Goal: Information Seeking & Learning: Understand process/instructions

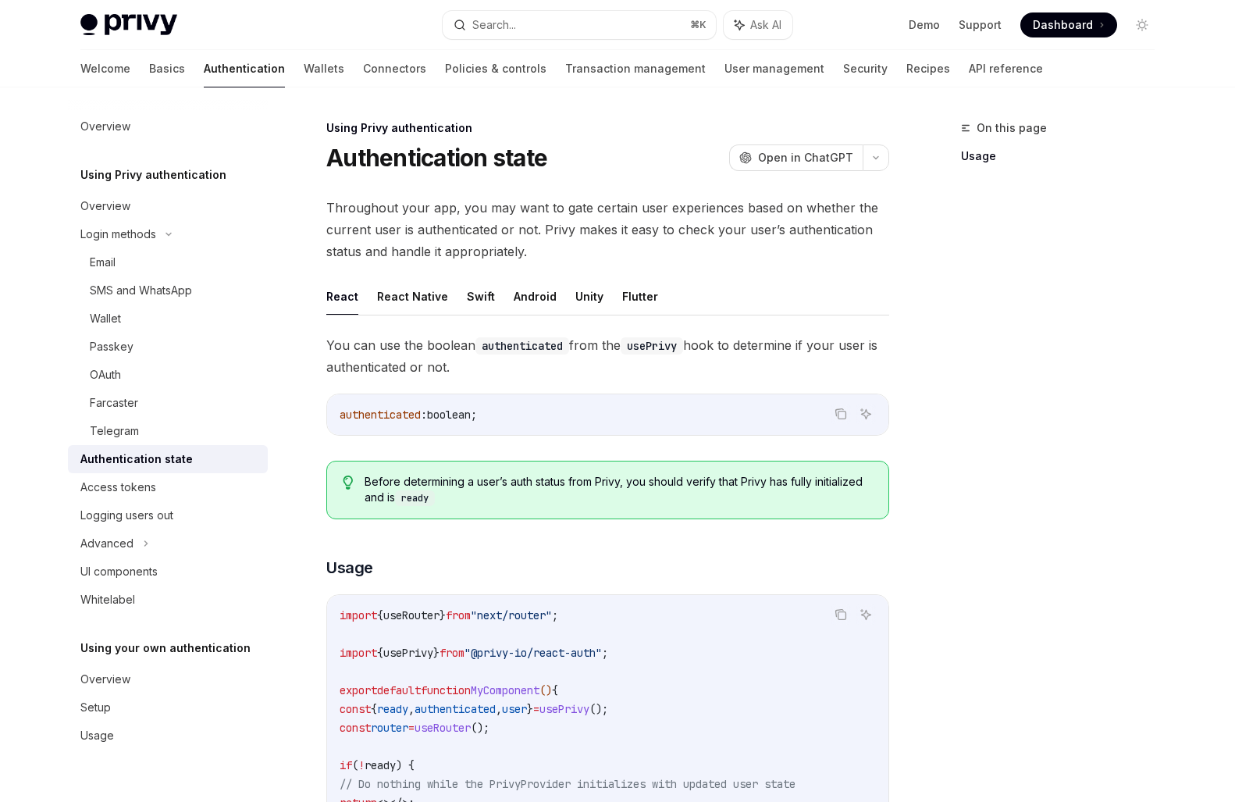
scroll to position [369, 0]
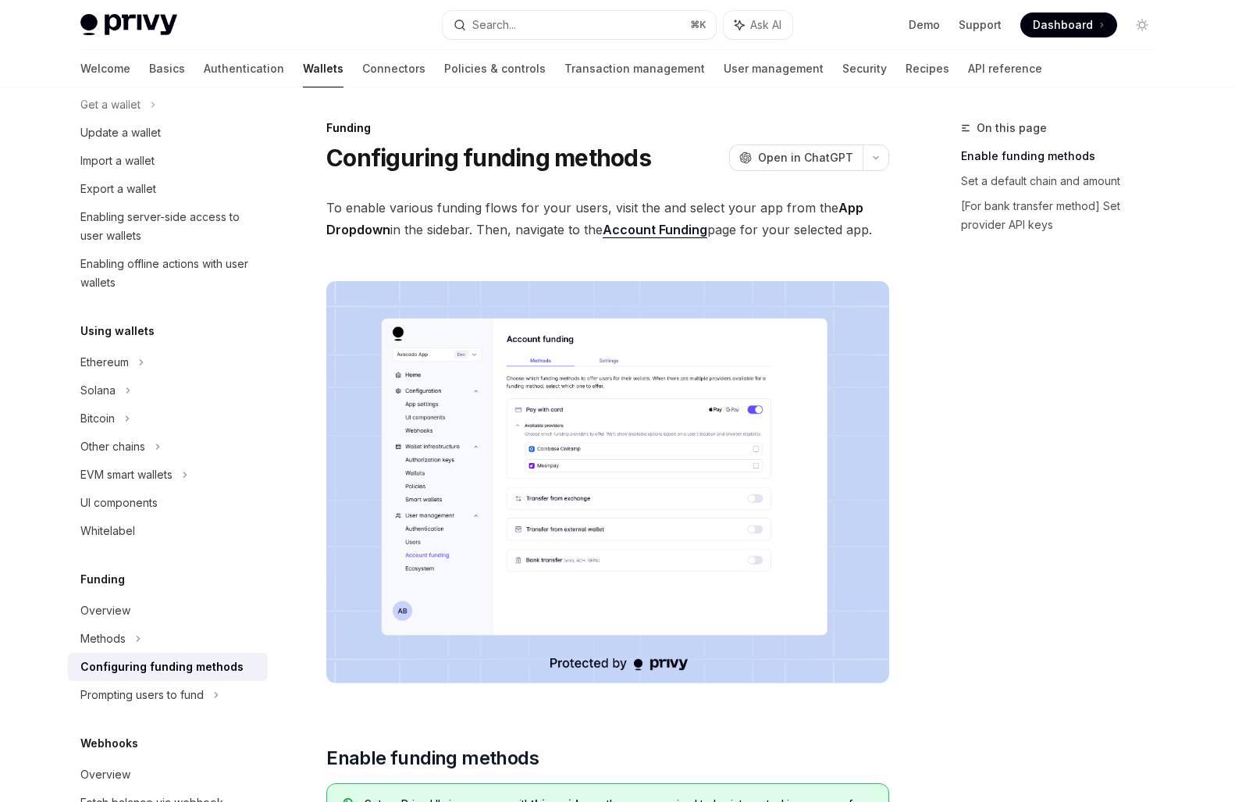
click at [583, 233] on span "To enable various funding flows for your users, visit the and select your app f…" at bounding box center [607, 219] width 563 height 44
click at [739, 232] on span "To enable various funding flows for your users, visit the and select your app f…" at bounding box center [607, 219] width 563 height 44
click at [762, 232] on span "To enable various funding flows for your users, visit the and select your app f…" at bounding box center [607, 219] width 563 height 44
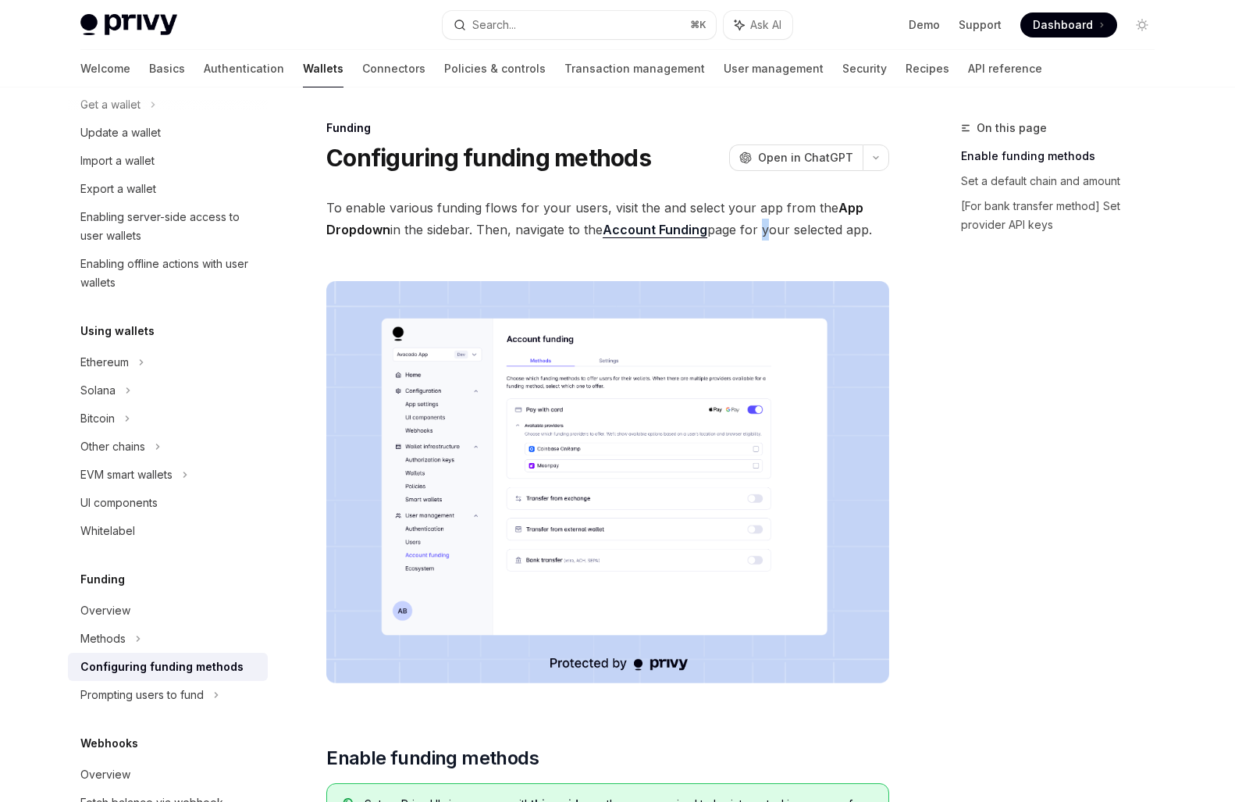
click at [762, 232] on span "To enable various funding flows for your users, visit the and select your app f…" at bounding box center [607, 219] width 563 height 44
click at [817, 230] on span "To enable various funding flows for your users, visit the and select your app f…" at bounding box center [607, 219] width 563 height 44
click at [862, 230] on span "To enable various funding flows for your users, visit the and select your app f…" at bounding box center [607, 219] width 563 height 44
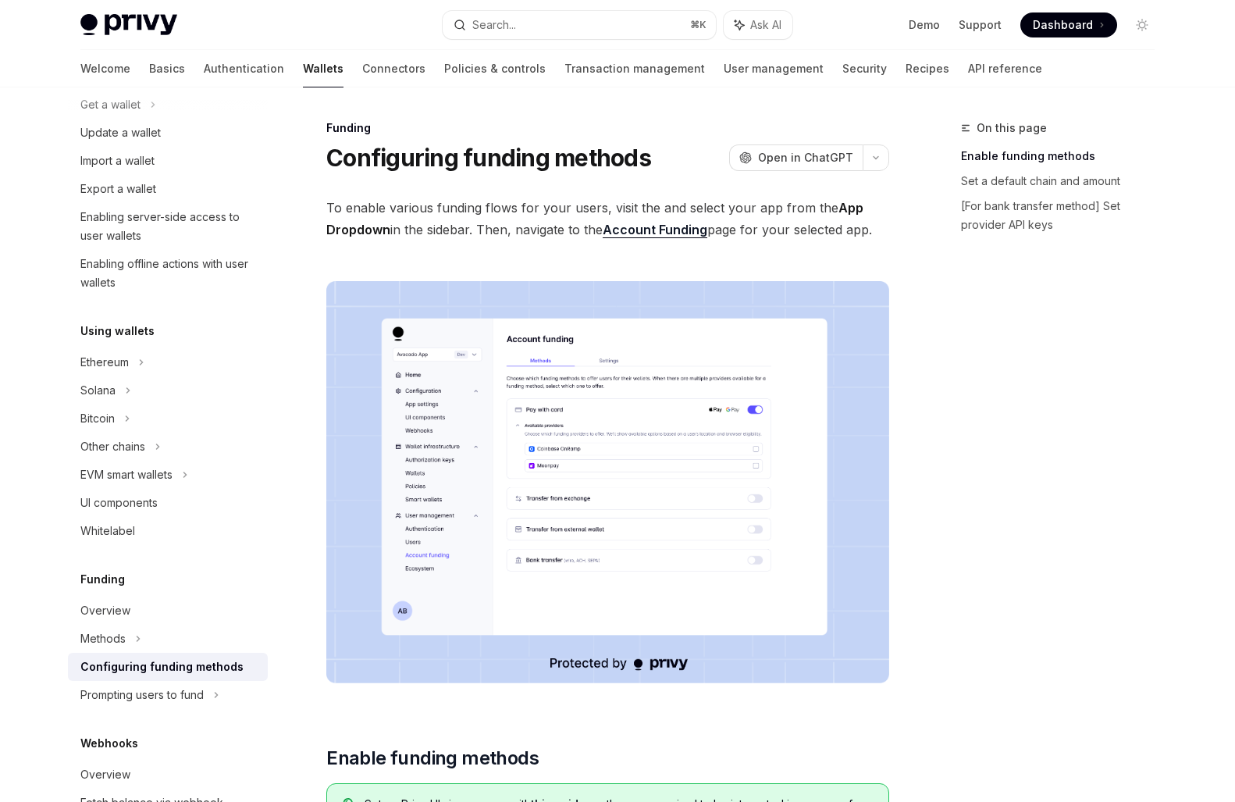
click at [842, 230] on span "To enable various funding flows for your users, visit the and select your app f…" at bounding box center [607, 219] width 563 height 44
click at [867, 230] on span "To enable various funding flows for your users, visit the and select your app f…" at bounding box center [607, 219] width 563 height 44
click at [536, 468] on img at bounding box center [607, 482] width 563 height 402
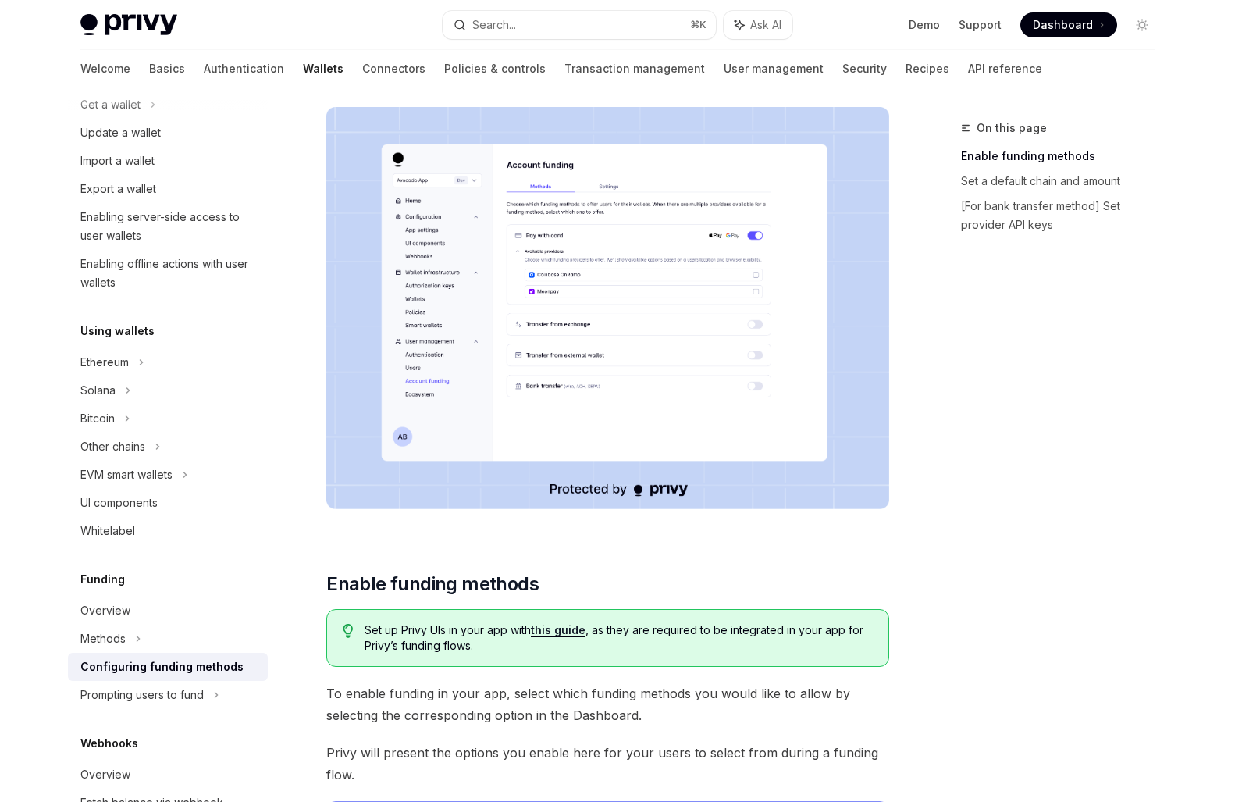
scroll to position [164, 0]
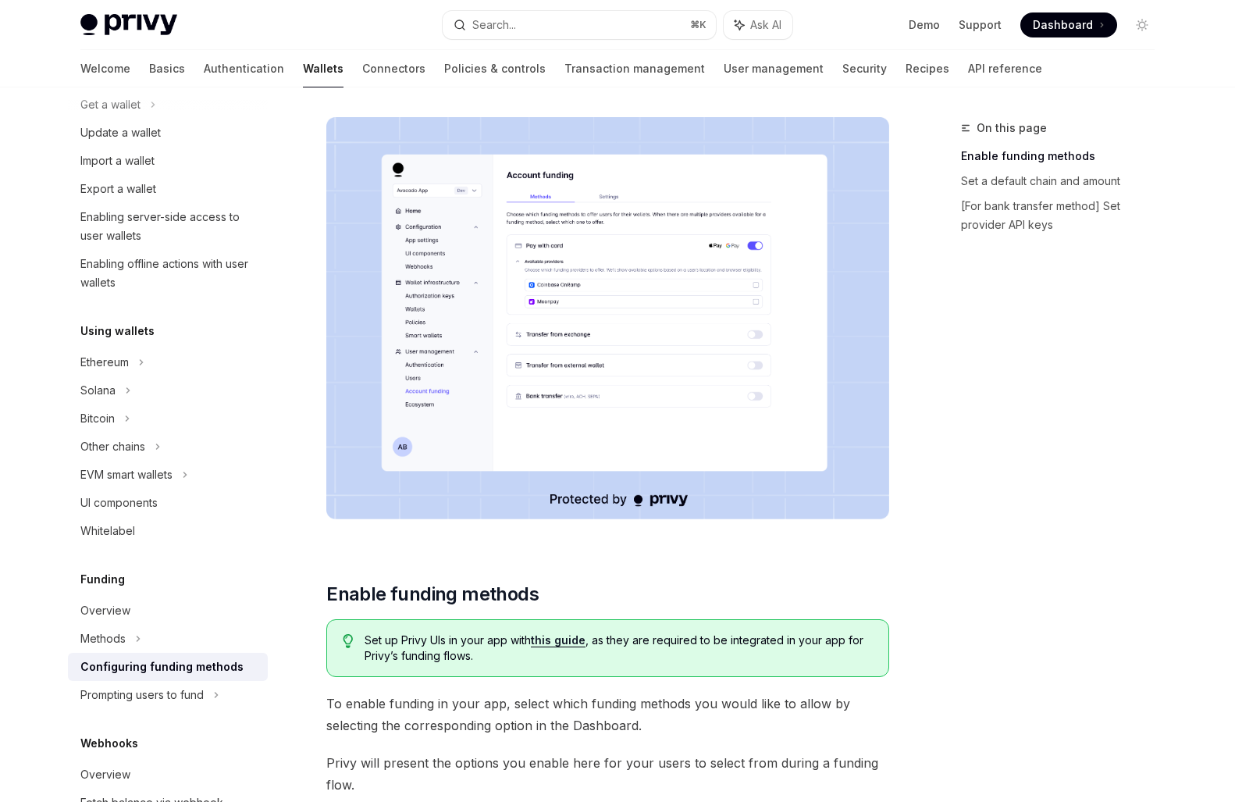
click at [563, 642] on link "this guide" at bounding box center [558, 640] width 55 height 14
click at [560, 707] on span "To enable funding in your app, select which funding methods you would like to a…" at bounding box center [607, 714] width 563 height 44
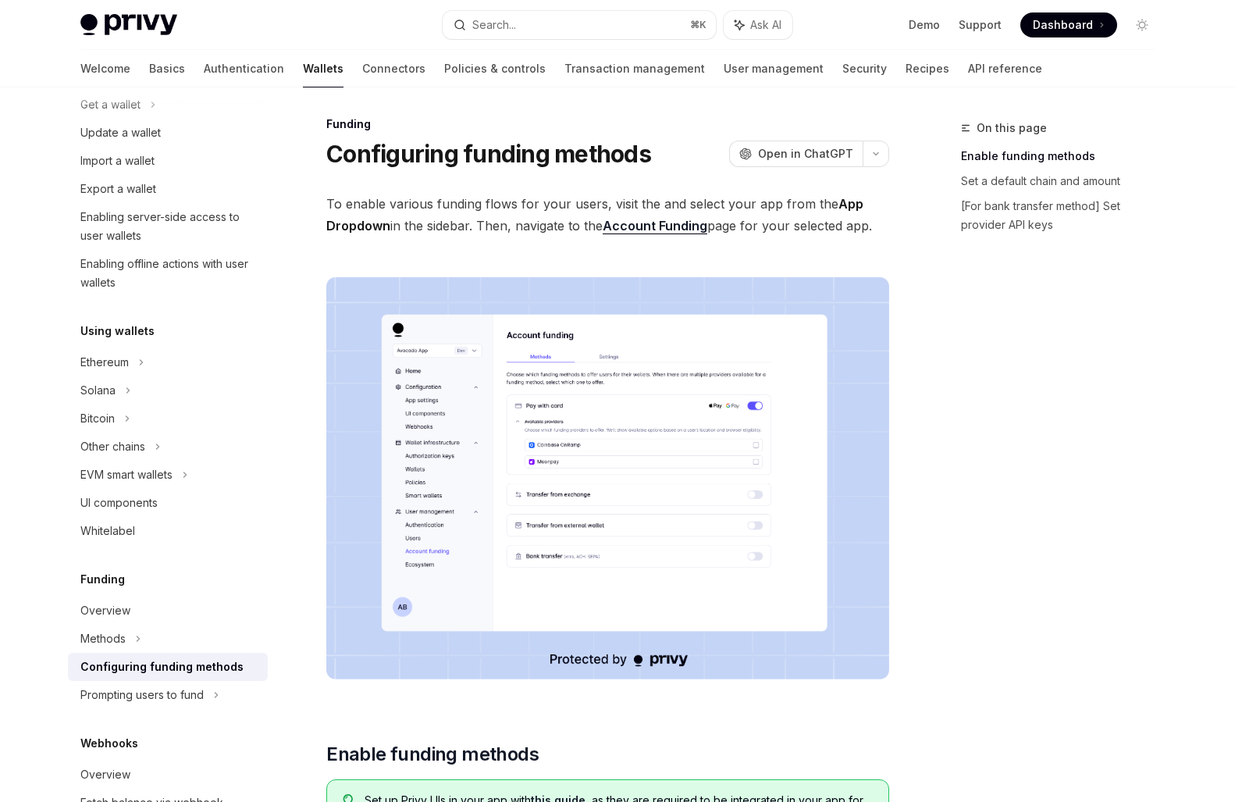
scroll to position [0, 0]
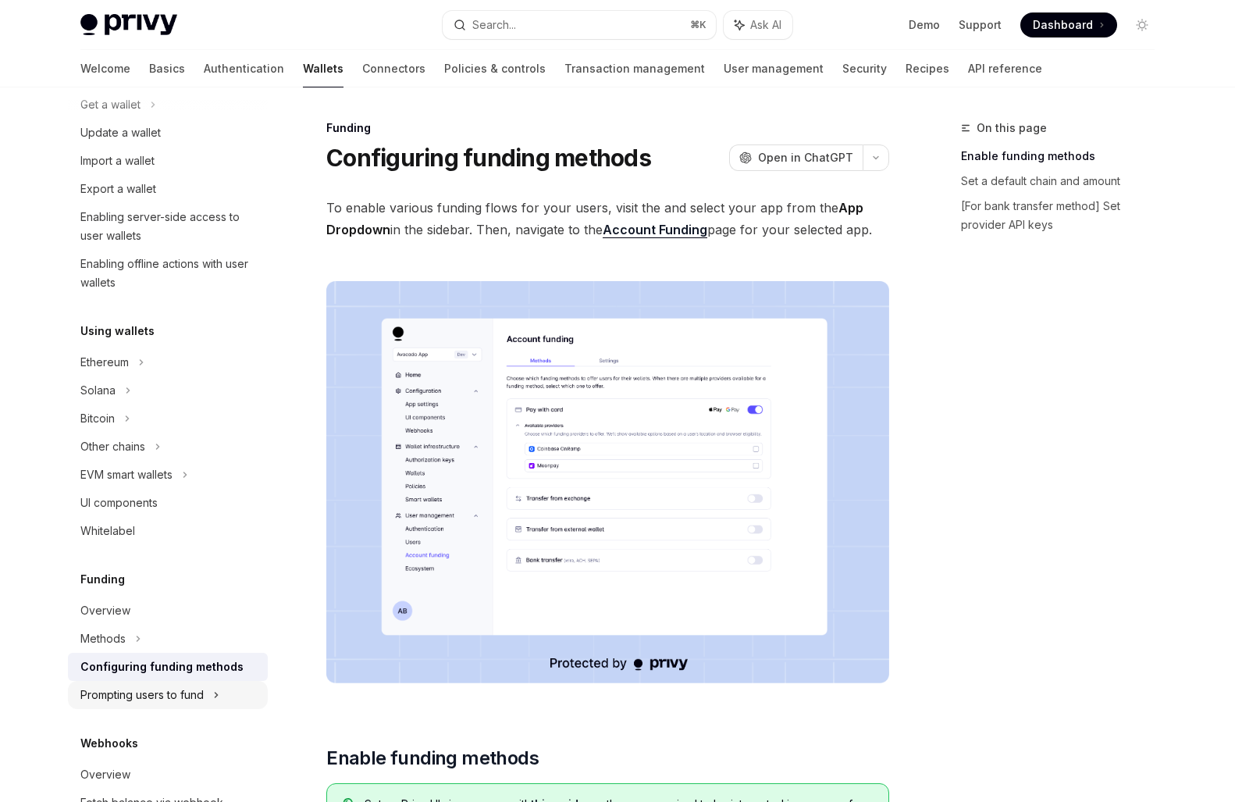
click at [145, 456] on div "Prompting users to fund" at bounding box center [112, 446] width 65 height 19
type textarea "*"
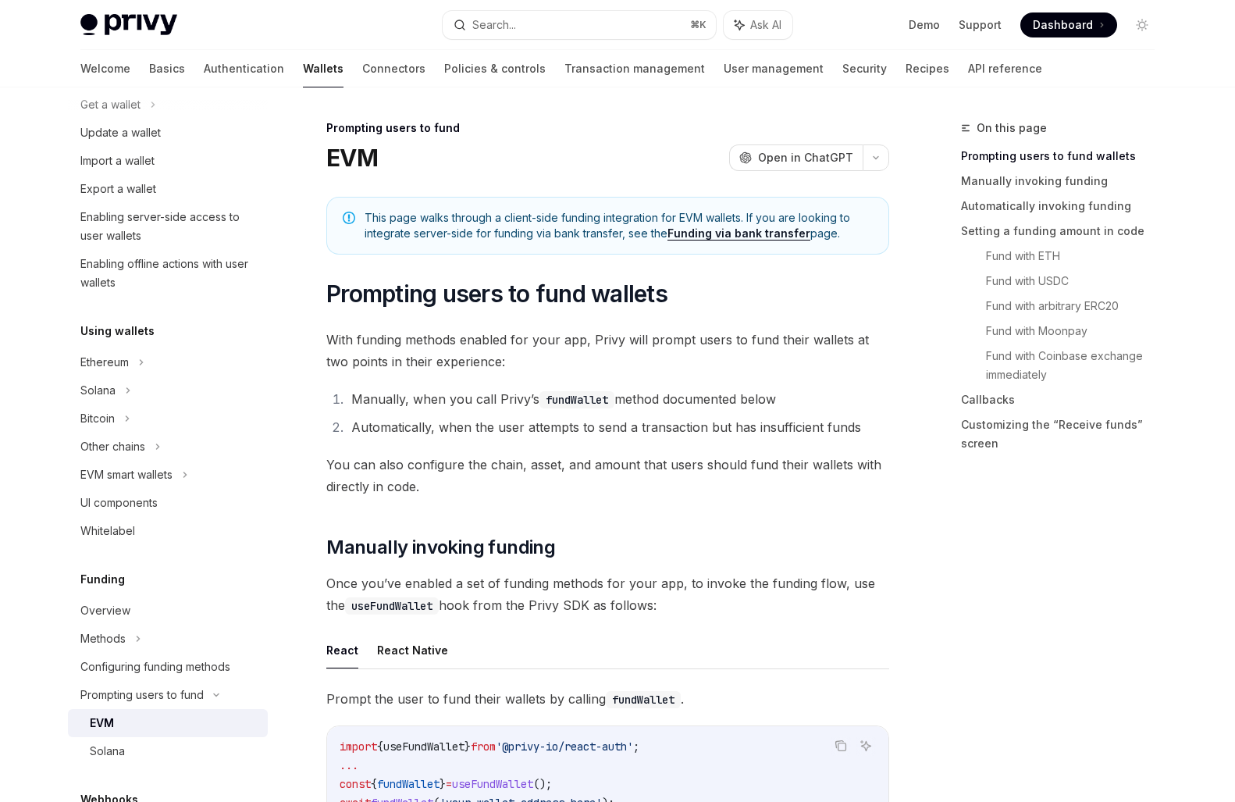
click at [478, 427] on li "Automatically, when the user attempts to send a transaction but has insufficien…" at bounding box center [618, 427] width 543 height 22
click at [520, 427] on li "Automatically, when the user attempts to send a transaction but has insufficien…" at bounding box center [618, 427] width 543 height 22
click at [585, 427] on li "Automatically, when the user attempts to send a transaction but has insufficien…" at bounding box center [618, 427] width 543 height 22
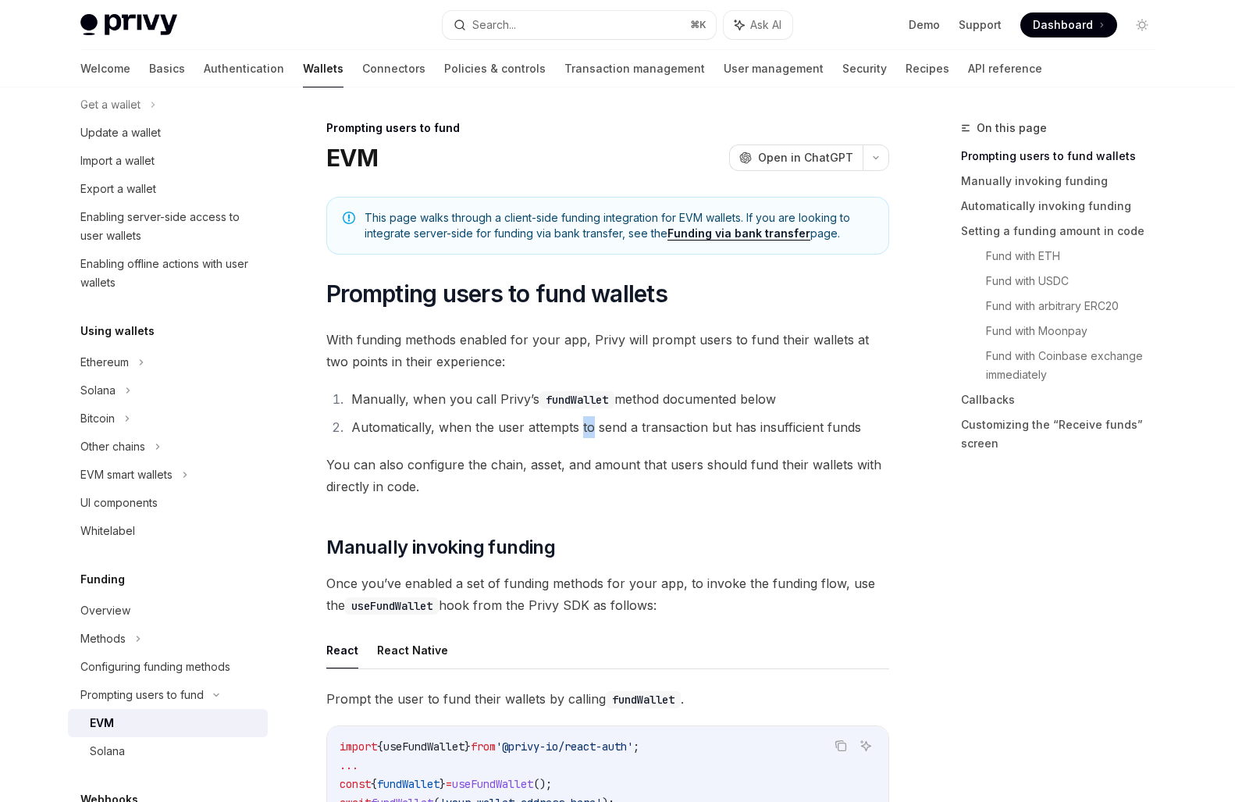
click at [585, 427] on li "Automatically, when the user attempts to send a transaction but has insufficien…" at bounding box center [618, 427] width 543 height 22
click at [652, 427] on li "Automatically, when the user attempts to send a transaction but has insufficien…" at bounding box center [618, 427] width 543 height 22
click at [731, 427] on li "Automatically, when the user attempts to send a transaction but has insufficien…" at bounding box center [618, 427] width 543 height 22
click at [735, 427] on li "Automatically, when the user attempts to send a transaction but has insufficien…" at bounding box center [618, 427] width 543 height 22
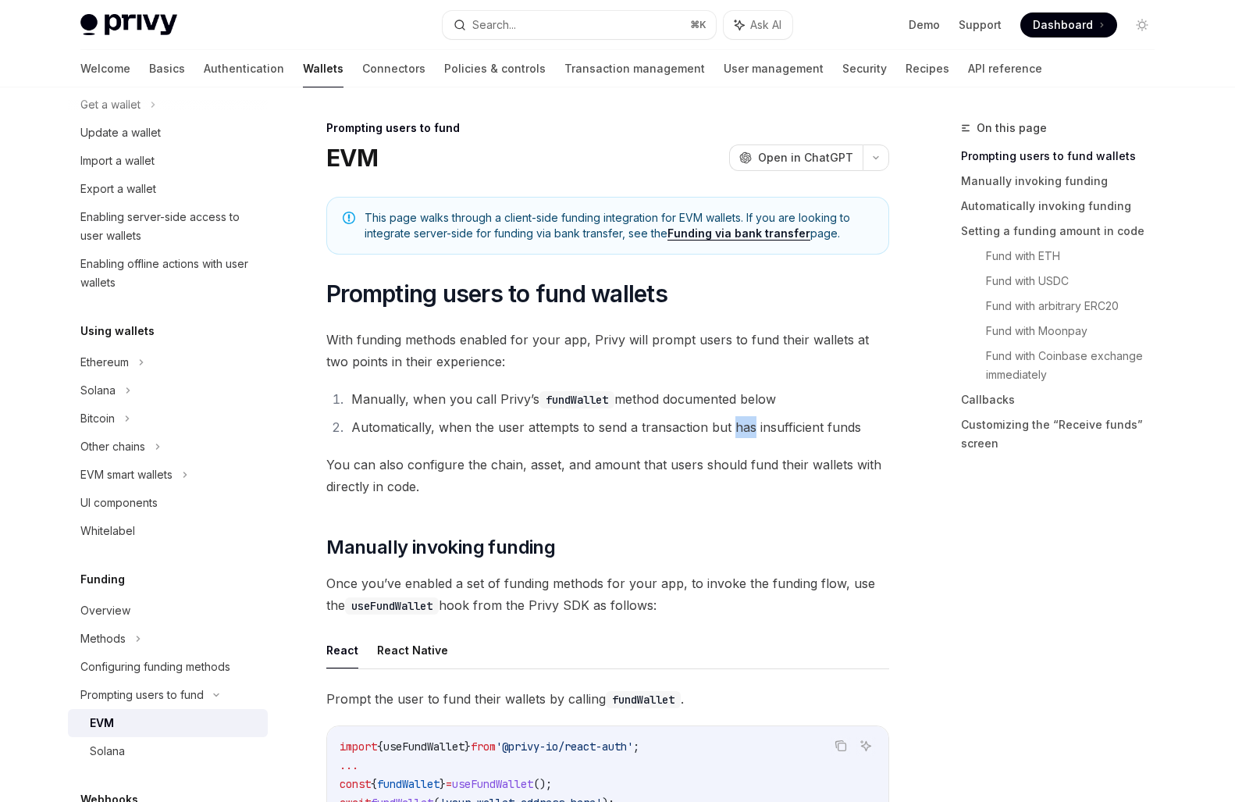
click at [735, 427] on li "Automatically, when the user attempts to send a transaction but has insufficien…" at bounding box center [618, 427] width 543 height 22
click at [784, 427] on li "Automatically, when the user attempts to send a transaction but has insufficien…" at bounding box center [618, 427] width 543 height 22
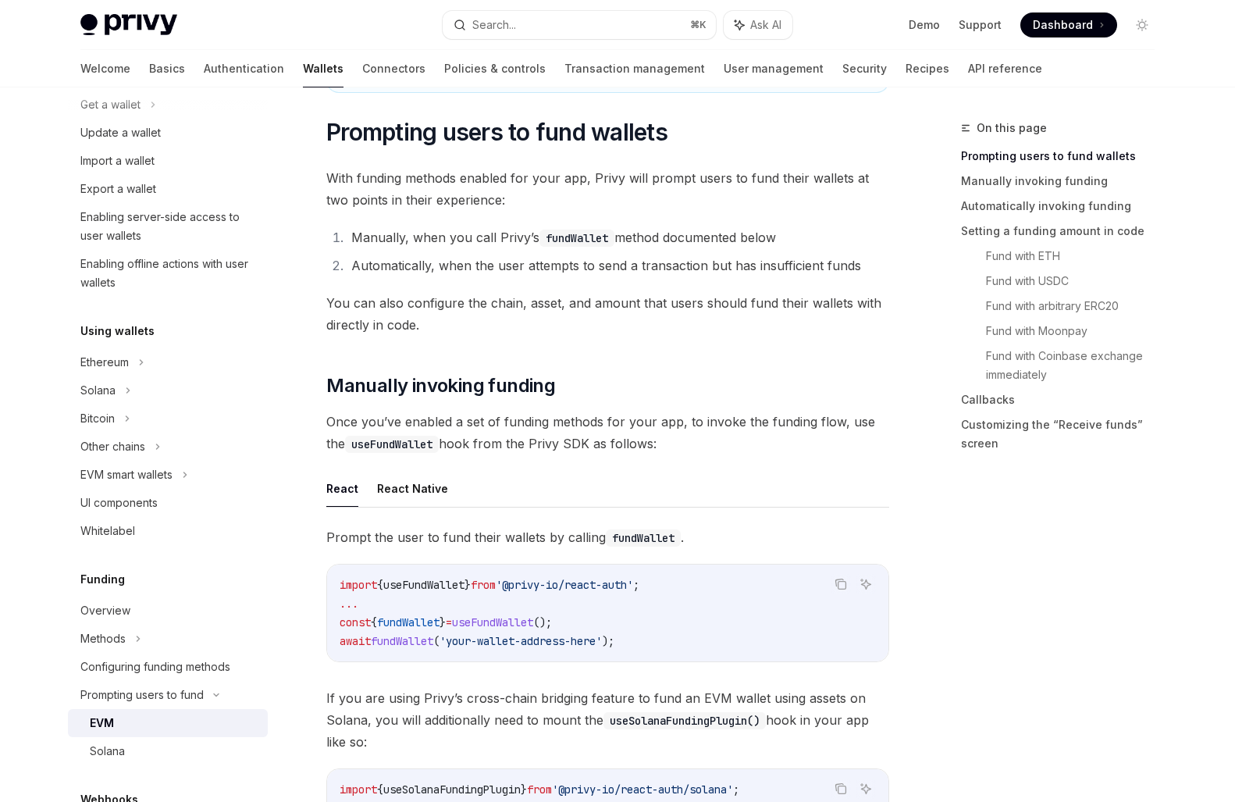
scroll to position [178, 0]
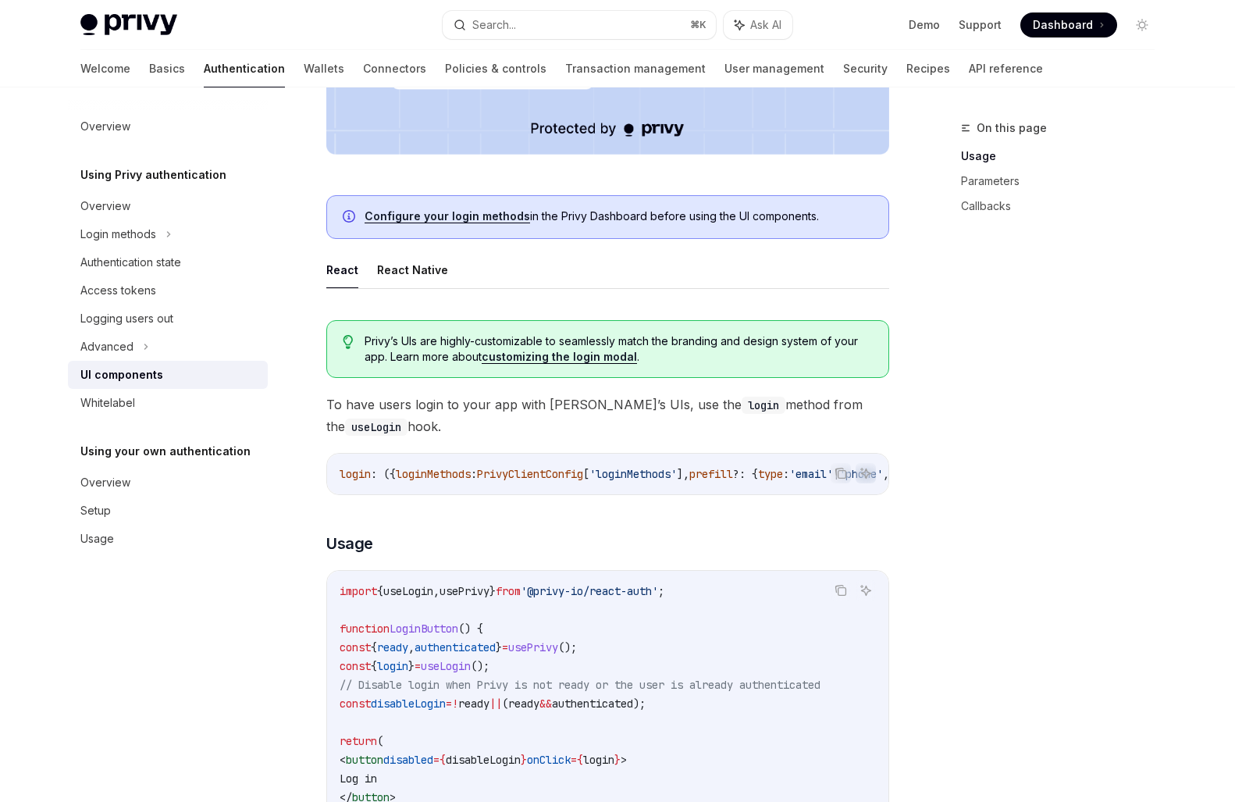
scroll to position [648, 0]
click at [960, 598] on div "On this page Usage Parameters Callbacks" at bounding box center [1048, 460] width 237 height 683
